Goal: Task Accomplishment & Management: Use online tool/utility

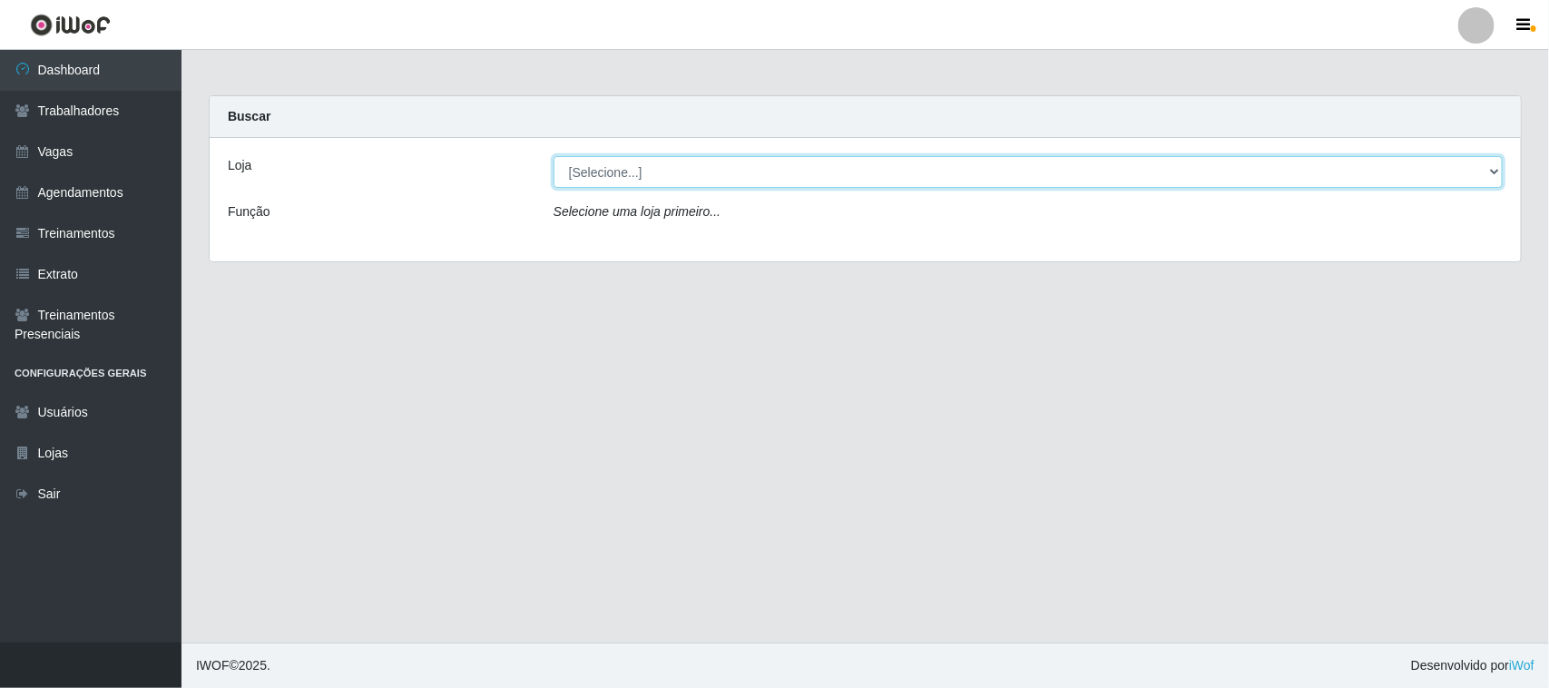
click at [1493, 171] on select "[Selecione...] Nordestão - [GEOGRAPHIC_DATA]" at bounding box center [1028, 172] width 949 height 32
select select "382"
click at [554, 156] on select "[Selecione...] Nordestão - [GEOGRAPHIC_DATA]" at bounding box center [1028, 172] width 949 height 32
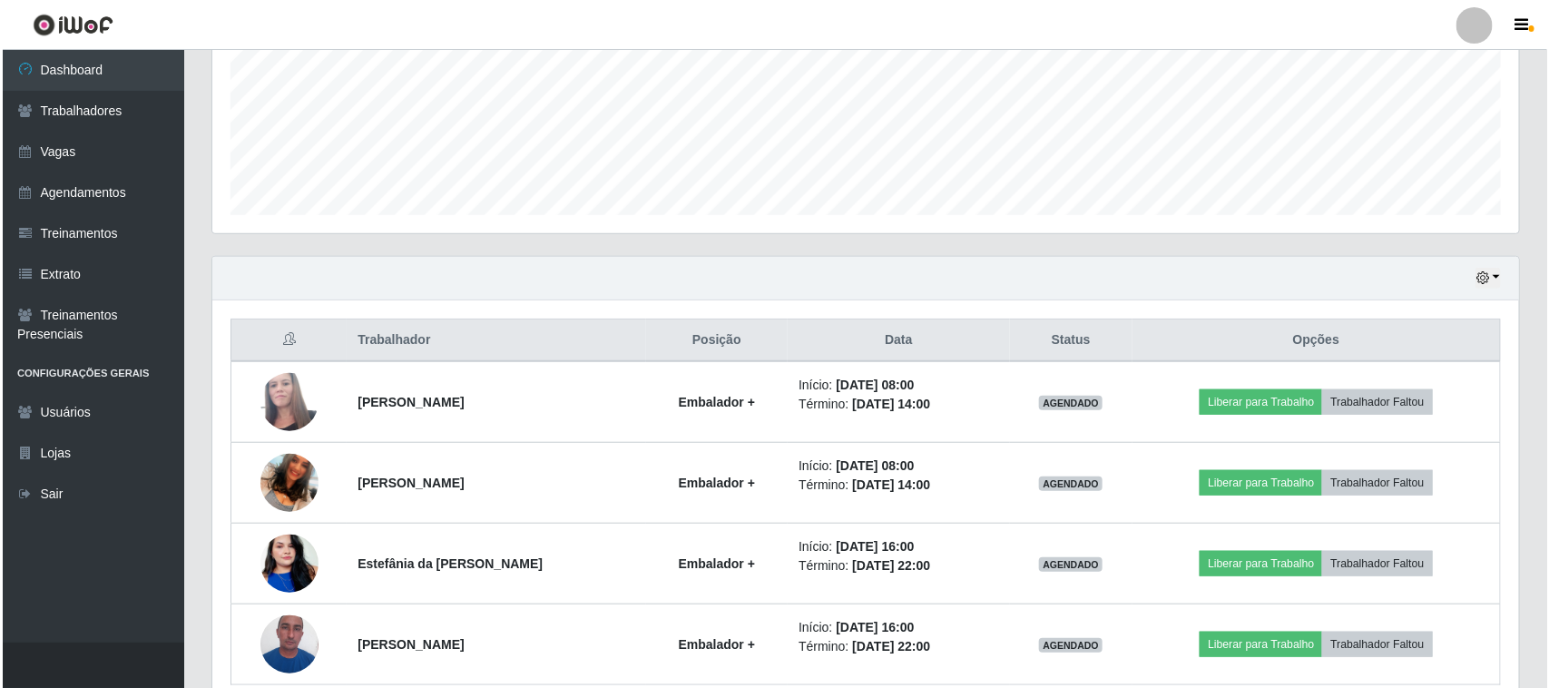
scroll to position [454, 0]
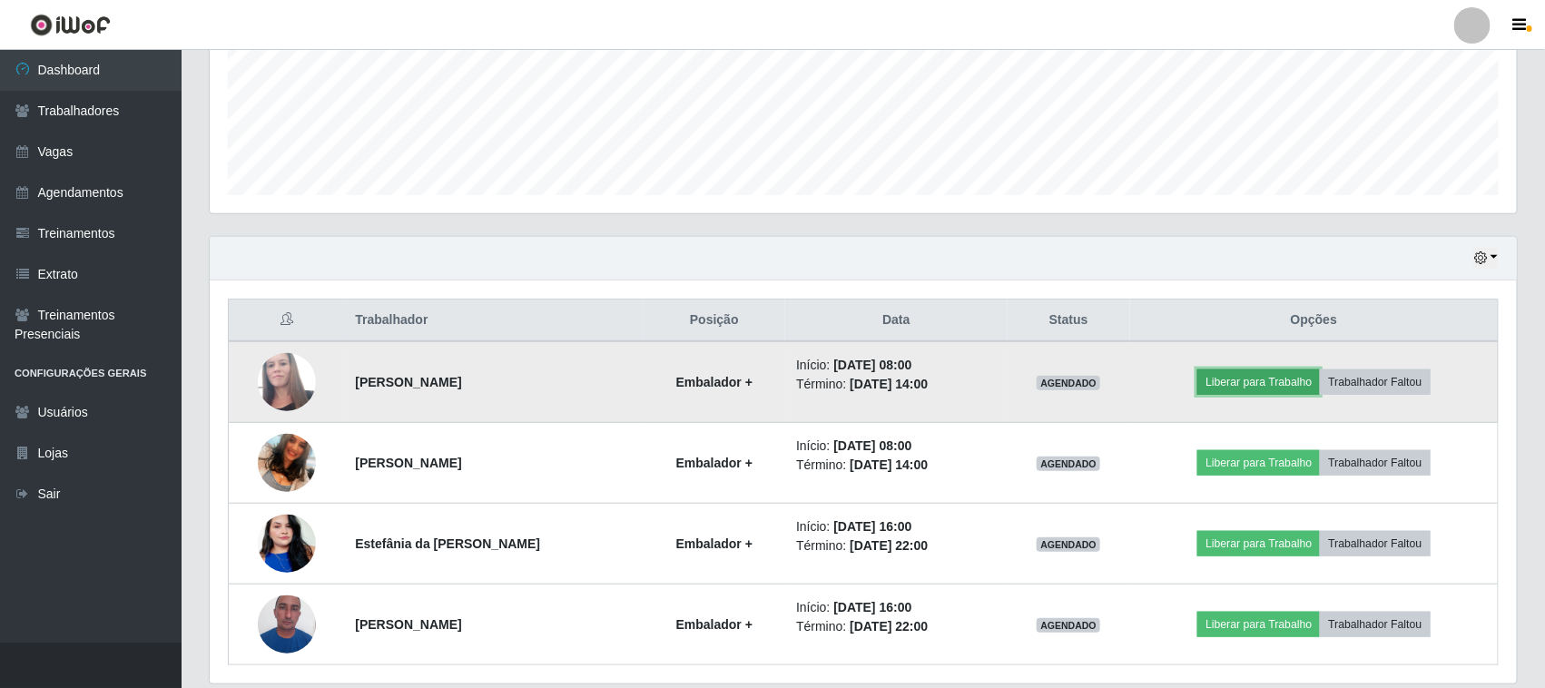
click at [1239, 382] on button "Liberar para Trabalho" at bounding box center [1258, 381] width 123 height 25
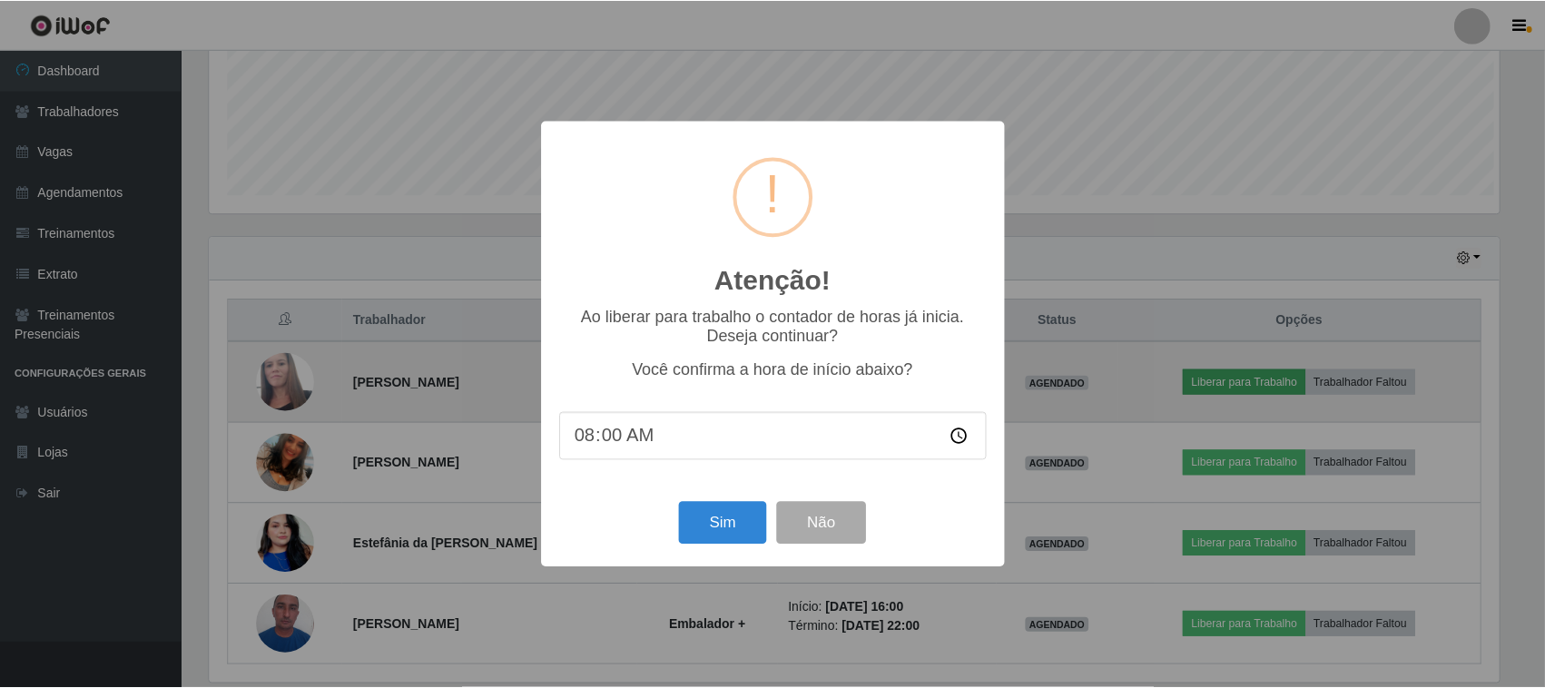
scroll to position [378, 1294]
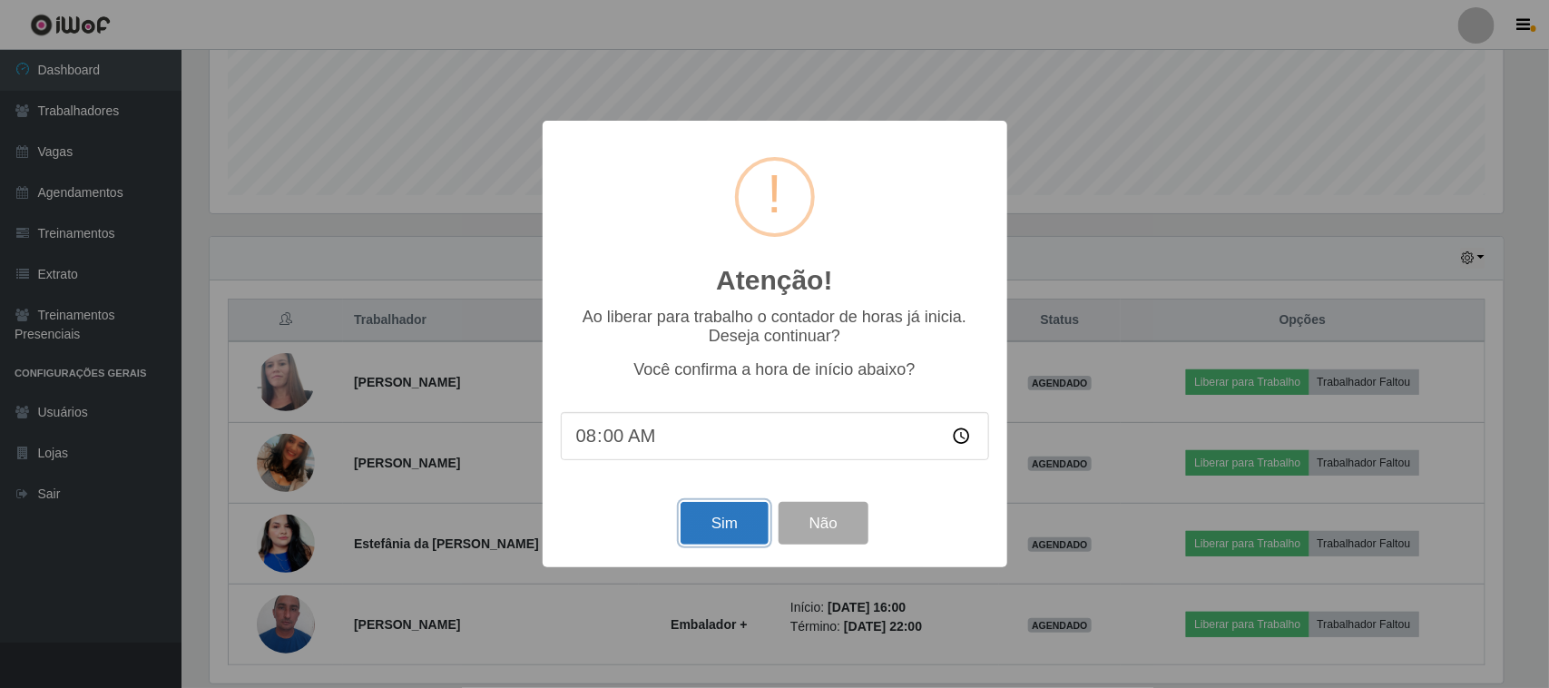
click at [735, 526] on button "Sim" at bounding box center [725, 523] width 88 height 43
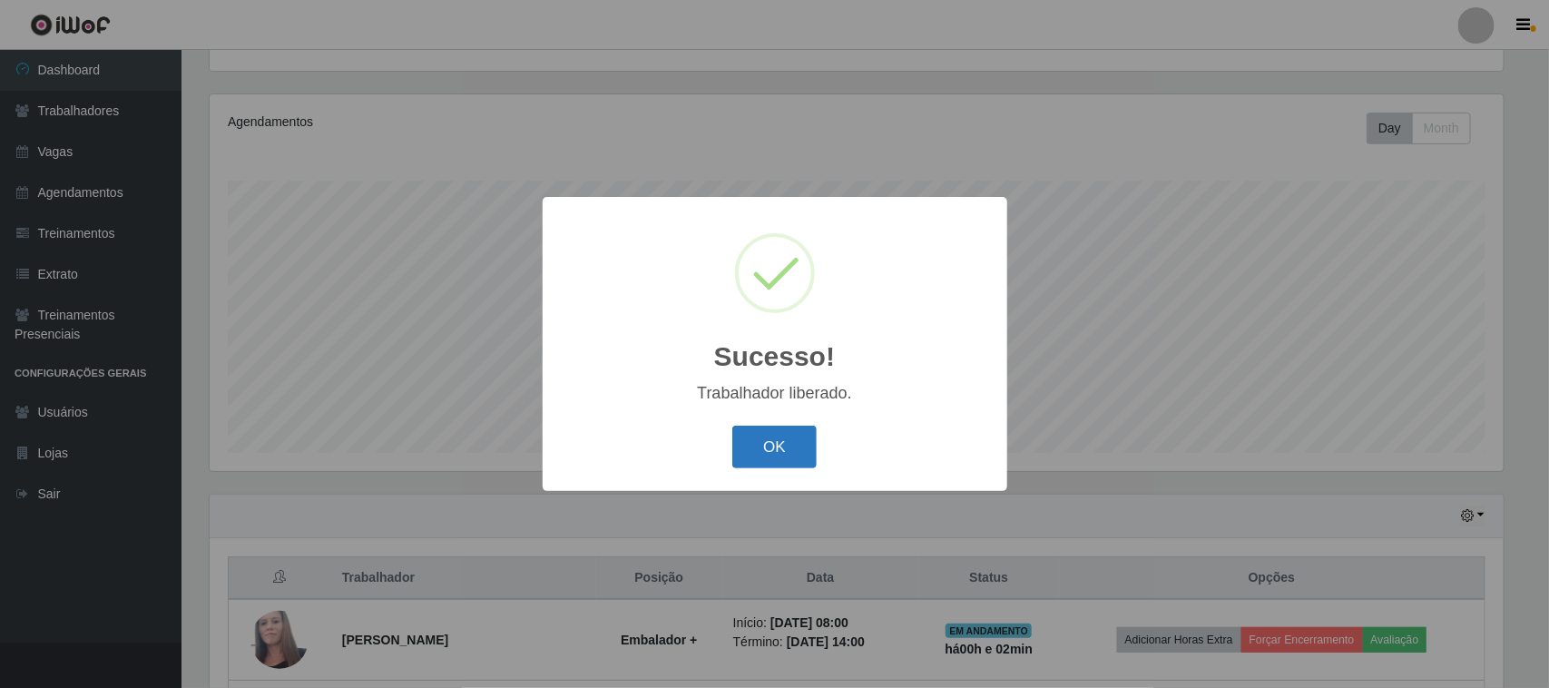
click at [759, 440] on button "OK" at bounding box center [774, 447] width 84 height 43
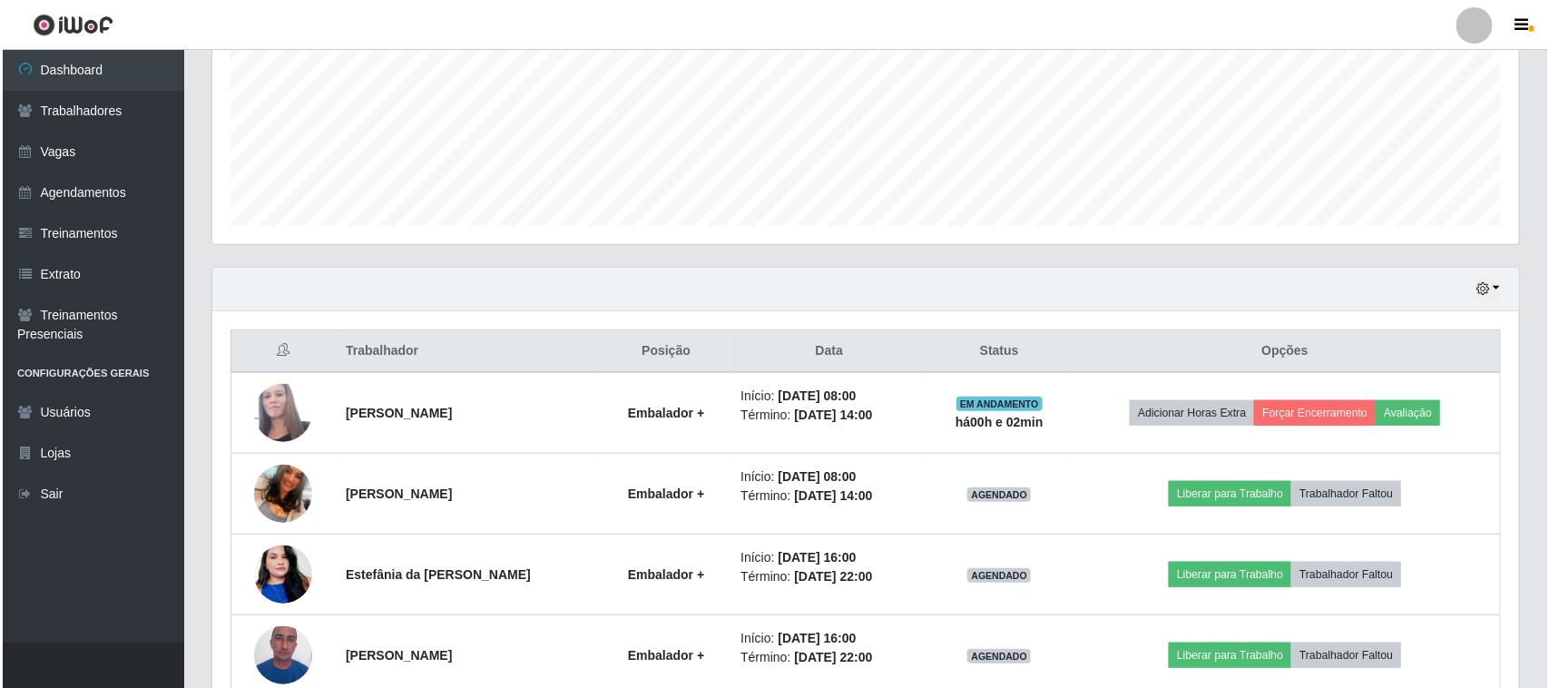
scroll to position [519, 0]
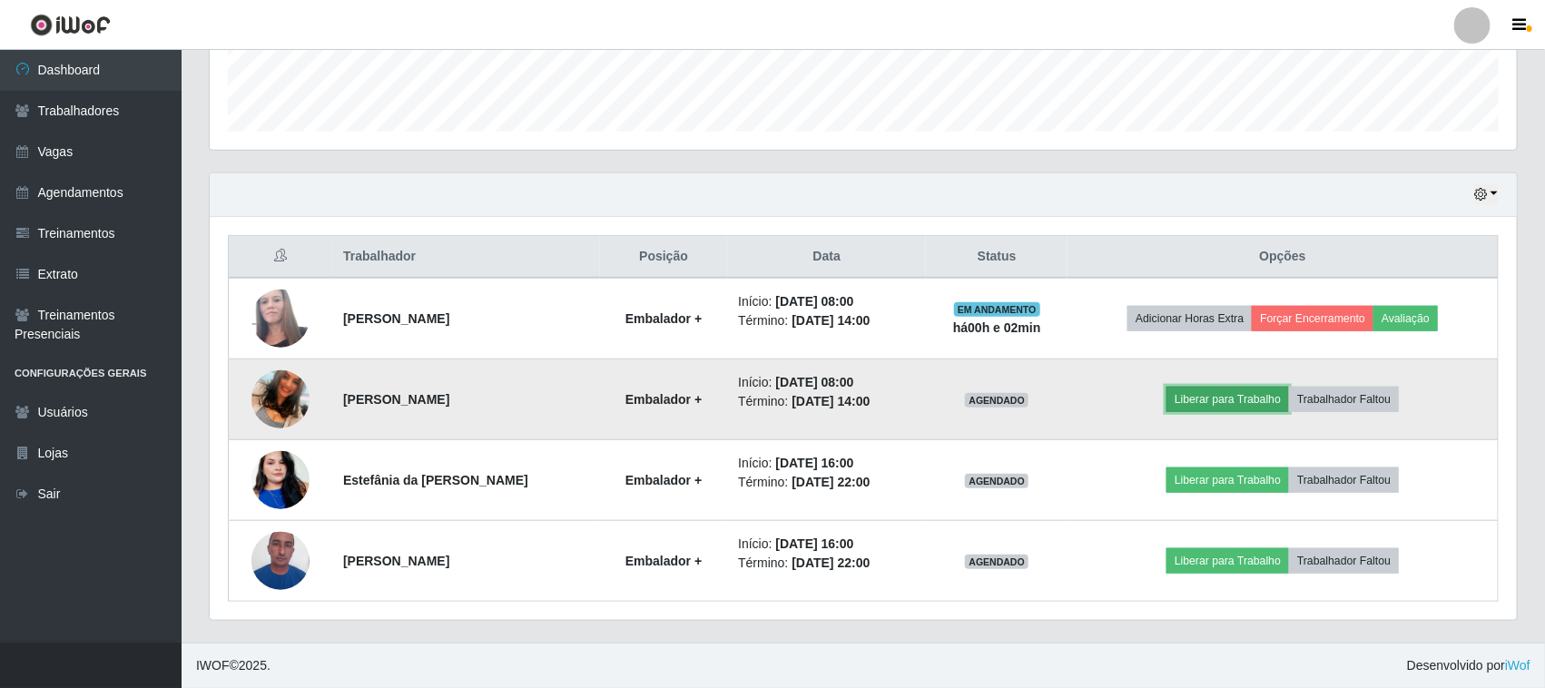
click at [1228, 401] on button "Liberar para Trabalho" at bounding box center [1227, 399] width 123 height 25
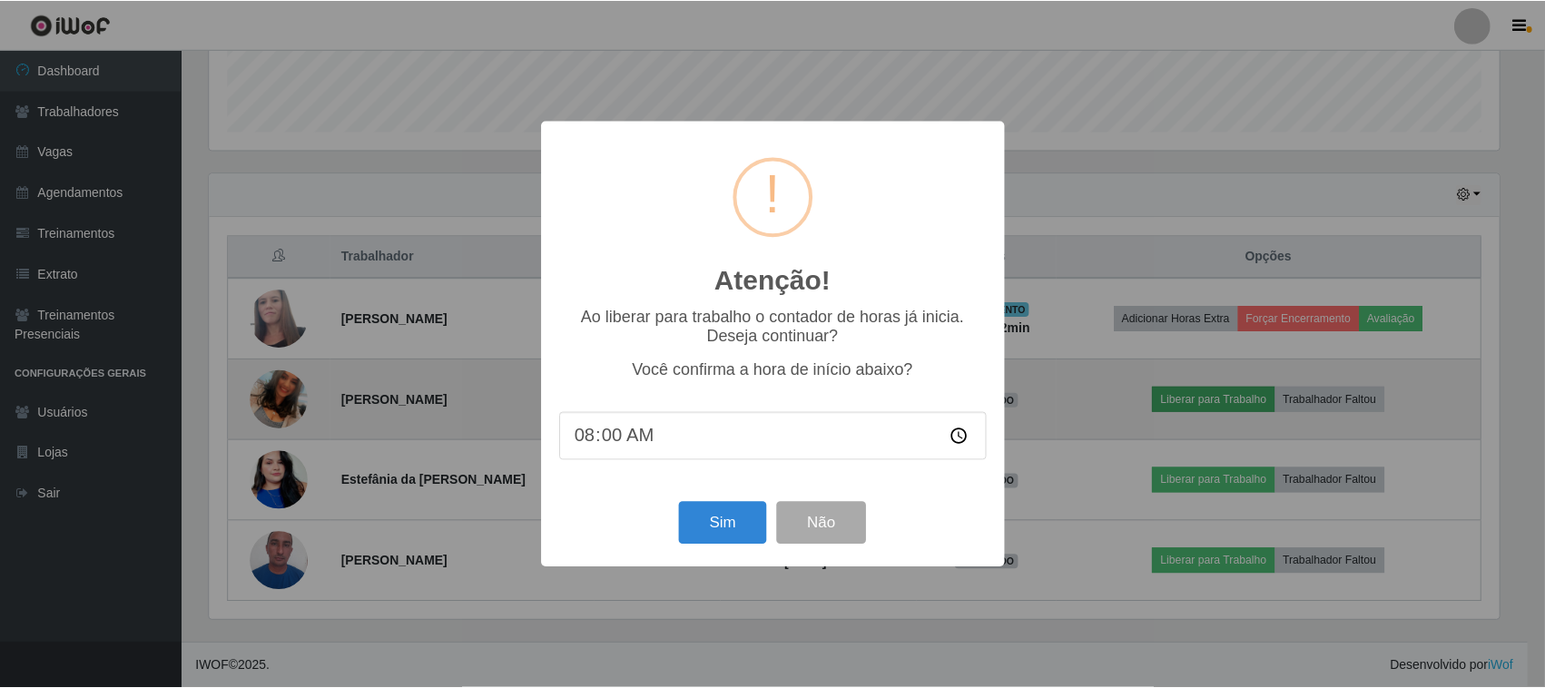
scroll to position [378, 1294]
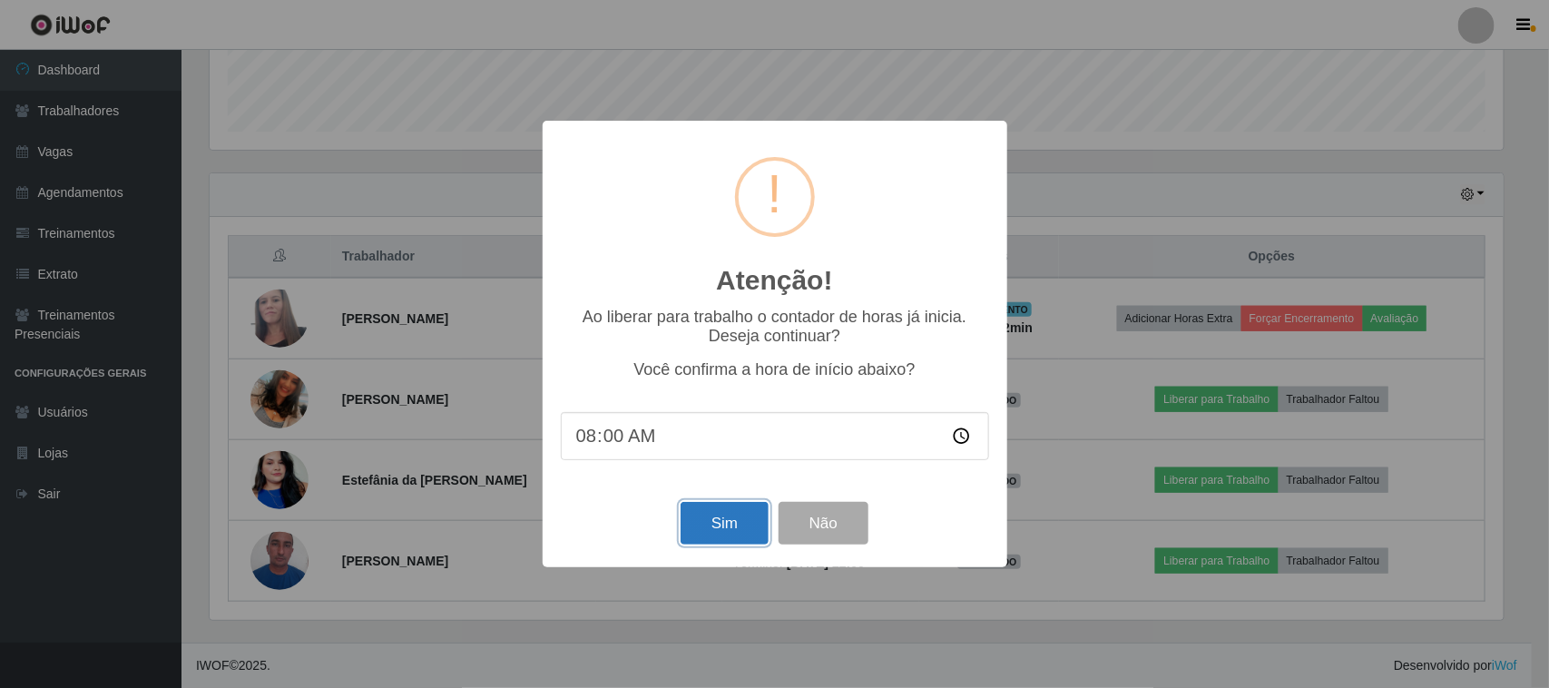
click at [711, 525] on button "Sim" at bounding box center [725, 523] width 88 height 43
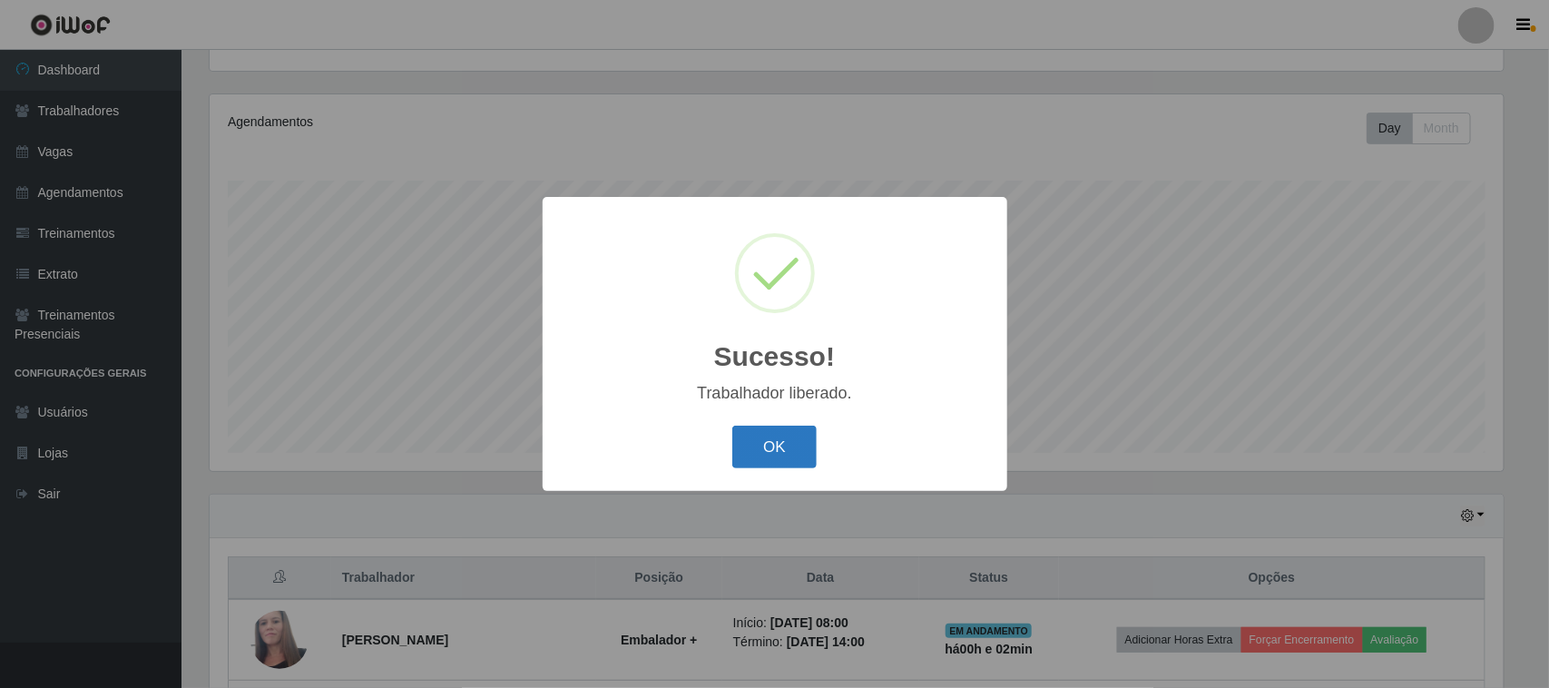
click at [764, 446] on button "OK" at bounding box center [774, 447] width 84 height 43
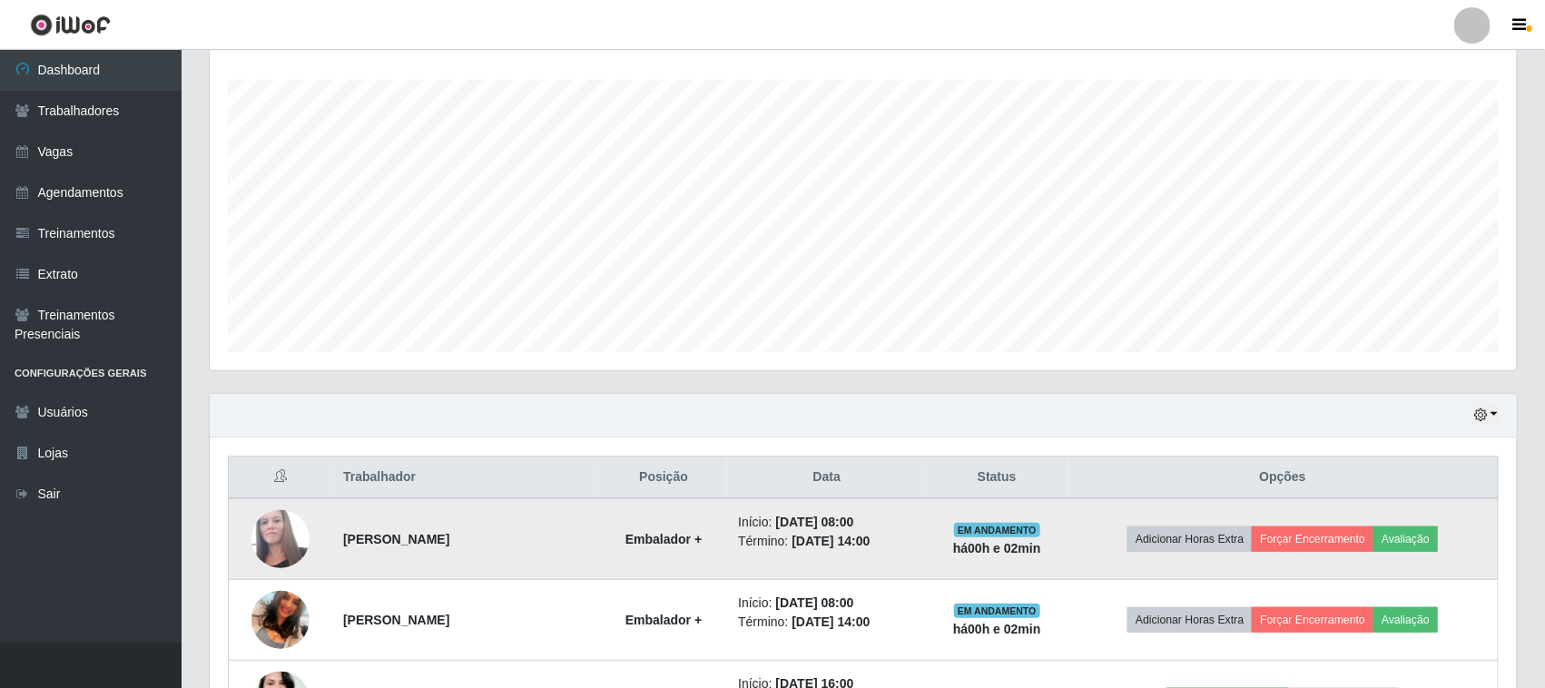
scroll to position [519, 0]
